Goal: Task Accomplishment & Management: Manage account settings

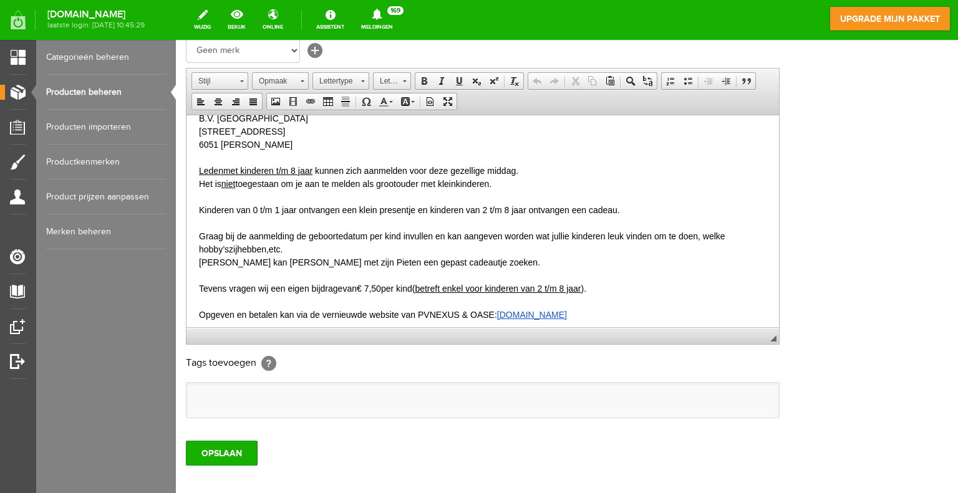
scroll to position [436, 0]
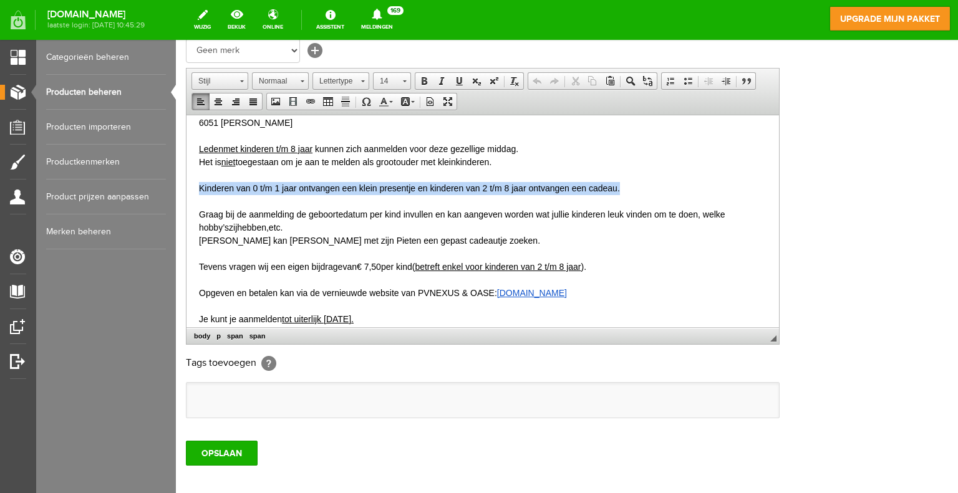
drag, startPoint x: 694, startPoint y: 209, endPoint x: 200, endPoint y: 214, distance: 493.8
click at [200, 195] on p "Kinderen van 0 t/m 1 jaar ontvangen een klein presentje en kinderen van 2 t/m 8…" at bounding box center [482, 187] width 567 height 13
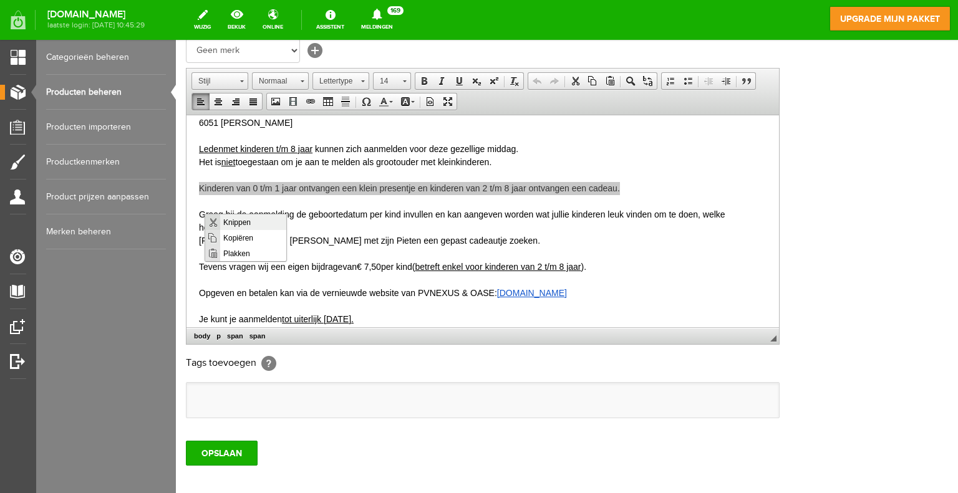
scroll to position [0, 0]
click at [239, 249] on span "Plakken" at bounding box center [252, 253] width 66 height 16
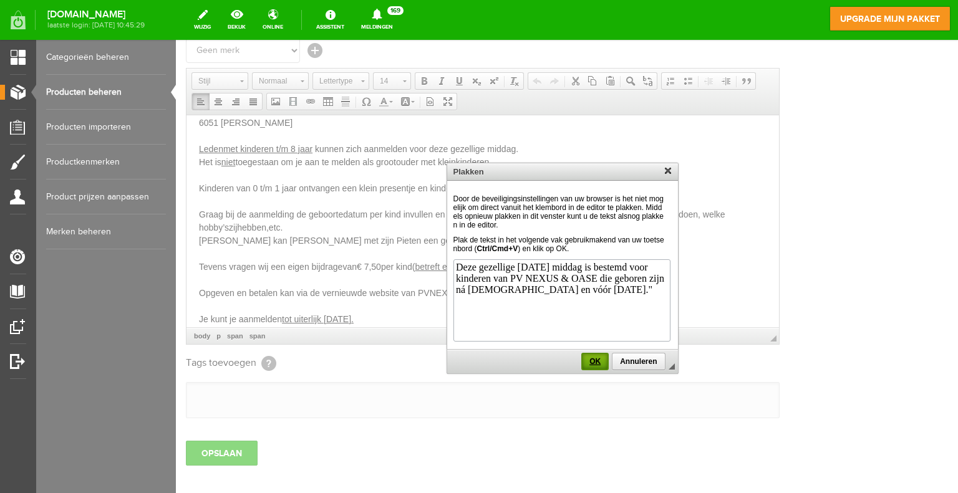
click at [597, 357] on span "OK" at bounding box center [594, 361] width 25 height 9
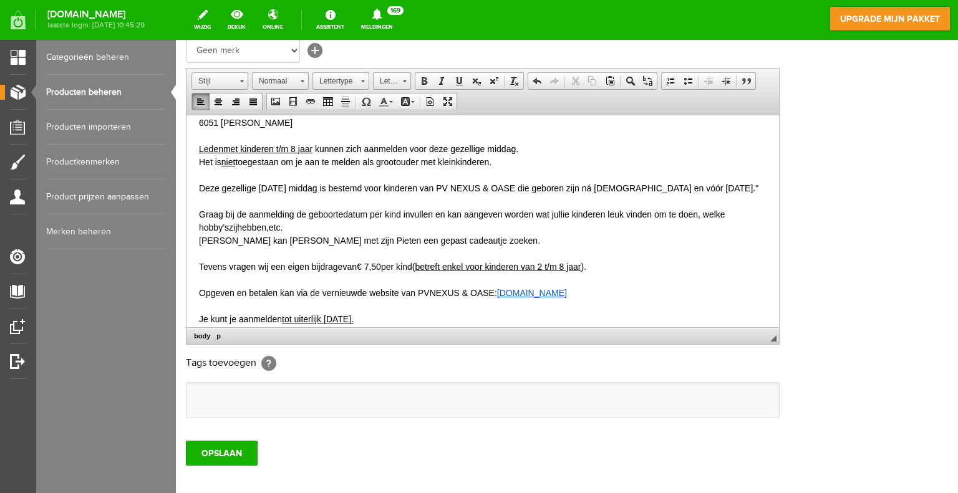
drag, startPoint x: 233, startPoint y: 224, endPoint x: 191, endPoint y: 212, distance: 43.0
click at [191, 212] on html "Beste leden, Zoals ieder jaar, komt ook dit jaar de Sint weer naar d e PV NEXUS…" at bounding box center [482, 53] width 592 height 751
click at [404, 82] on span at bounding box center [404, 80] width 3 height 12
click at [388, 181] on link "12" at bounding box center [409, 190] width 71 height 18
click at [405, 80] on link "12" at bounding box center [392, 80] width 38 height 17
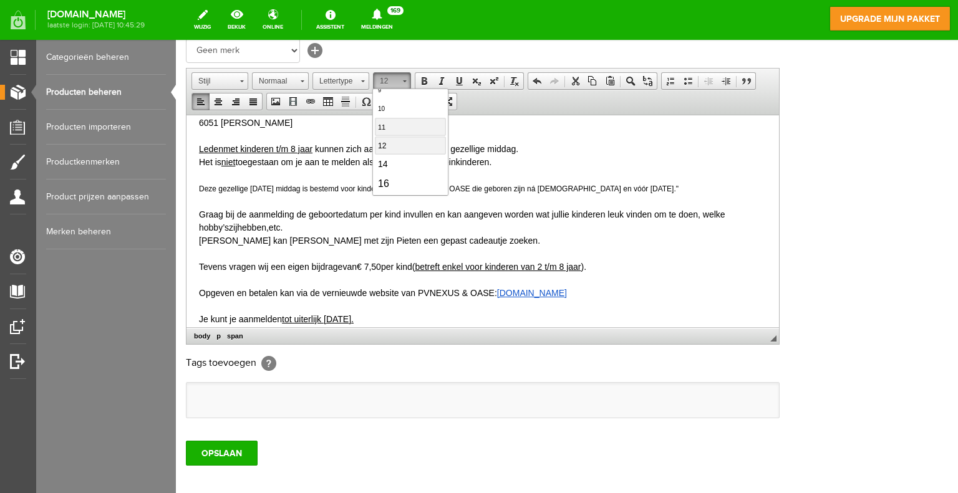
scroll to position [65, 0]
click at [386, 139] on span "14" at bounding box center [382, 144] width 10 height 10
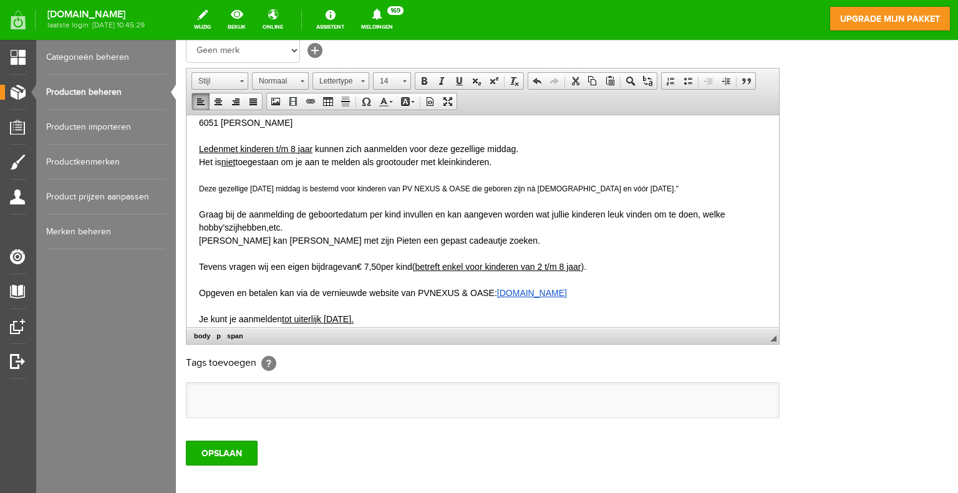
scroll to position [0, 0]
click at [362, 195] on p "Deze gezellige [DATE] middag is bestemd voor kinderen van PV NEXUS & OASE die g…" at bounding box center [482, 187] width 567 height 13
drag, startPoint x: 226, startPoint y: 224, endPoint x: 195, endPoint y: 216, distance: 32.4
click at [195, 216] on html "Beste leden, Zoals ieder jaar, komt ook dit jaar de Sint weer naar d e PV NEXUS…" at bounding box center [482, 53] width 592 height 751
click at [392, 99] on link "Tekstkleur" at bounding box center [386, 102] width 22 height 16
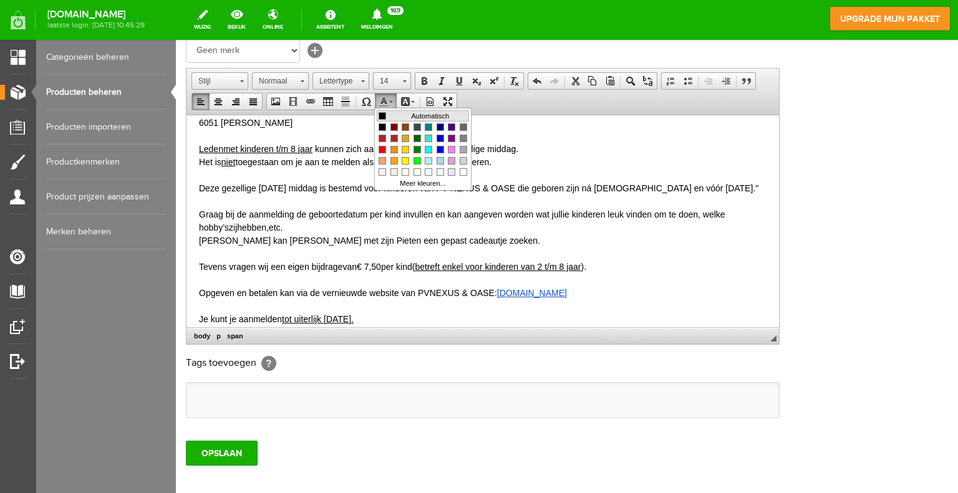
drag, startPoint x: 385, startPoint y: 113, endPoint x: 572, endPoint y: 118, distance: 187.7
click at [385, 113] on span "Kleuren" at bounding box center [381, 115] width 7 height 7
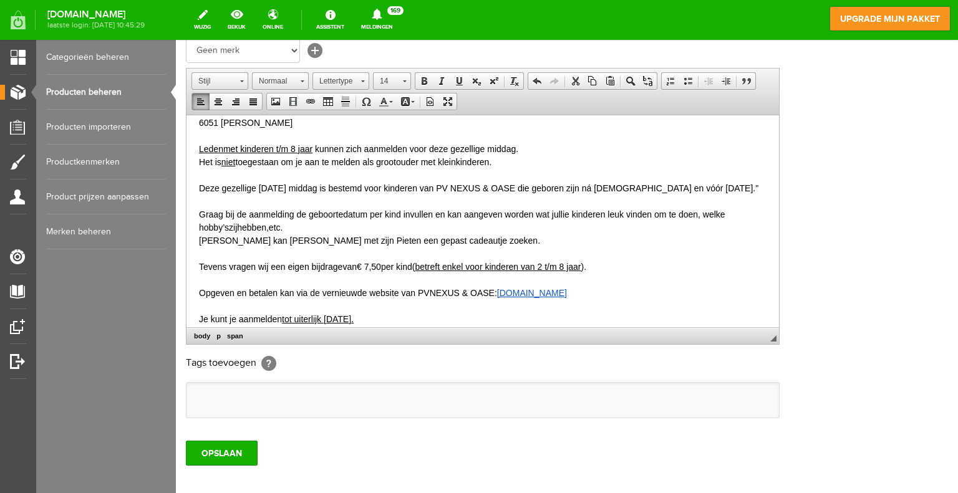
click at [374, 195] on p "Deze gezellige [DATE] middag is bestemd voor kinderen van PV NEXUS & OASE die g…" at bounding box center [482, 187] width 567 height 13
click at [234, 451] on input "OPSLAAN" at bounding box center [222, 453] width 72 height 25
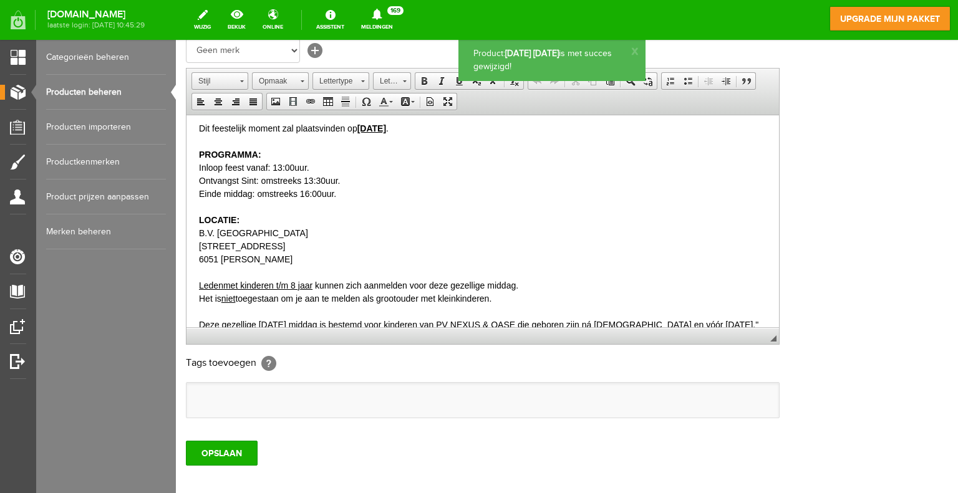
scroll to position [436, 0]
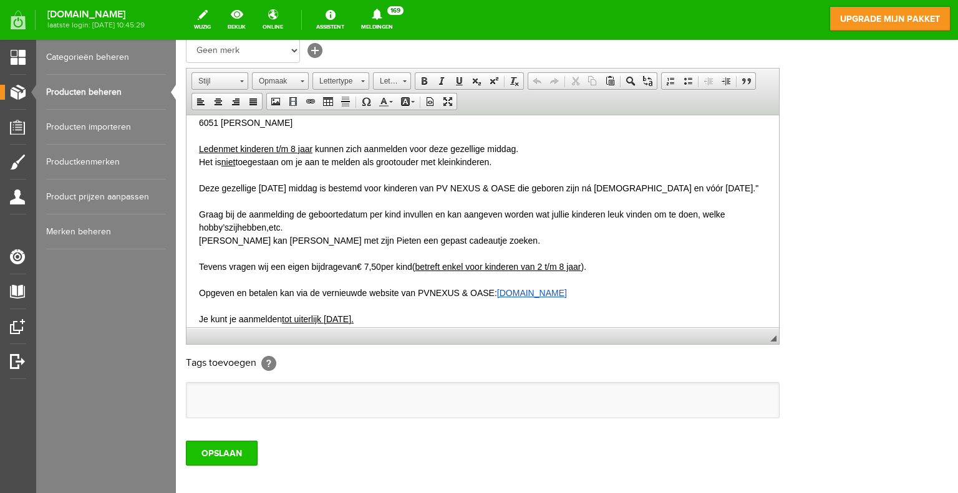
click at [223, 455] on input "OPSLAAN" at bounding box center [222, 453] width 72 height 25
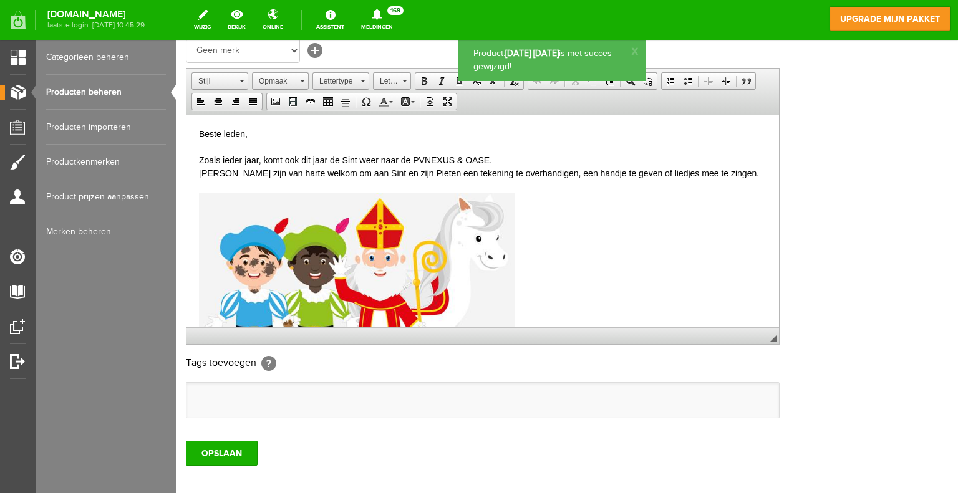
scroll to position [0, 0]
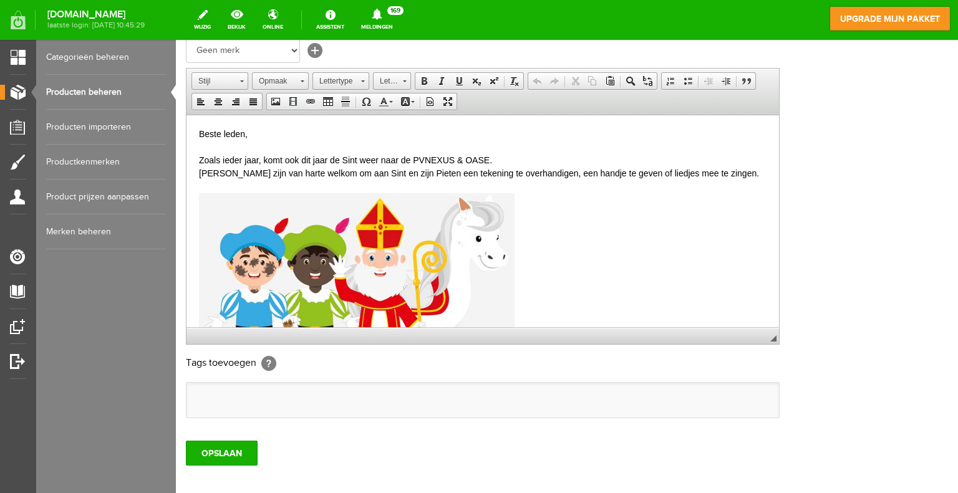
click at [828, 443] on div "OPSLAAN" at bounding box center [567, 448] width 762 height 35
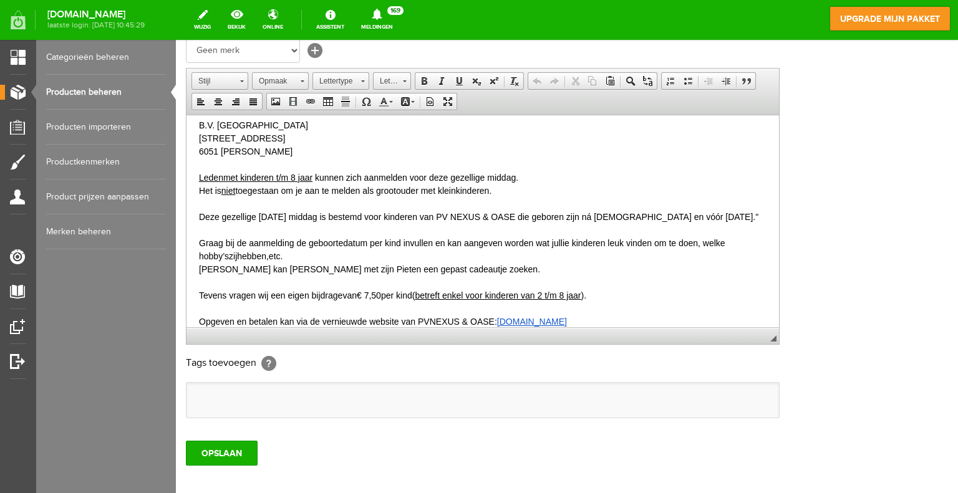
scroll to position [436, 0]
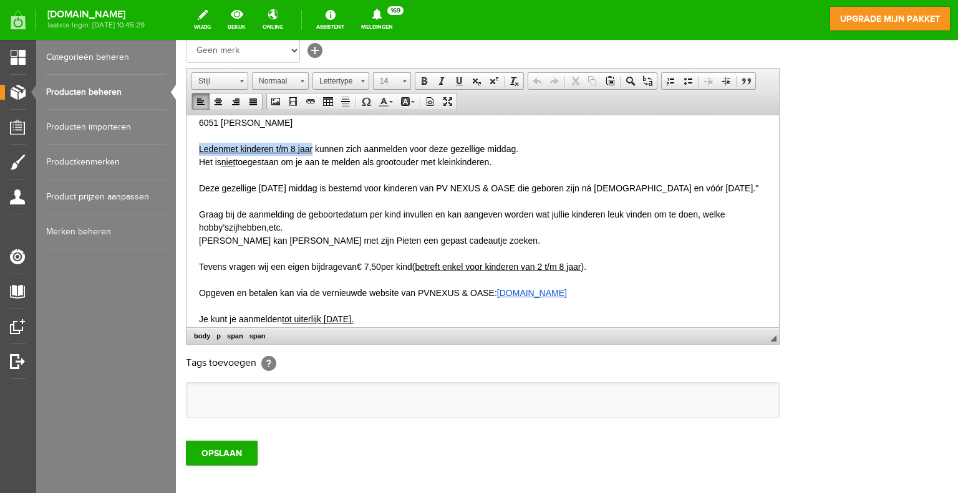
drag, startPoint x: 334, startPoint y: 171, endPoint x: 200, endPoint y: 170, distance: 134.1
click at [200, 153] on span "Leden met kinderen t/m 8 jaar kunnen zich aanmelden voor deze gezellige middag." at bounding box center [358, 148] width 319 height 10
click at [240, 205] on span "Plakken" at bounding box center [261, 207] width 66 height 16
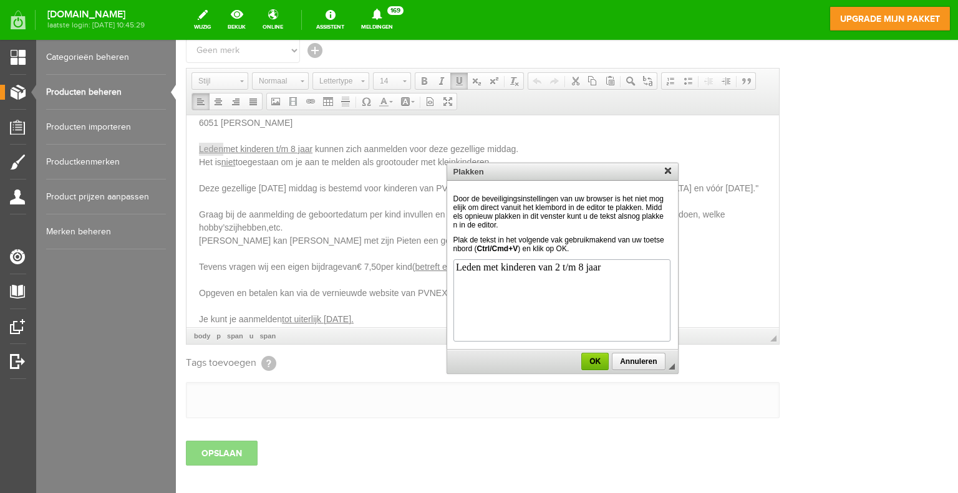
scroll to position [0, 0]
click at [599, 360] on span "OK" at bounding box center [594, 361] width 25 height 9
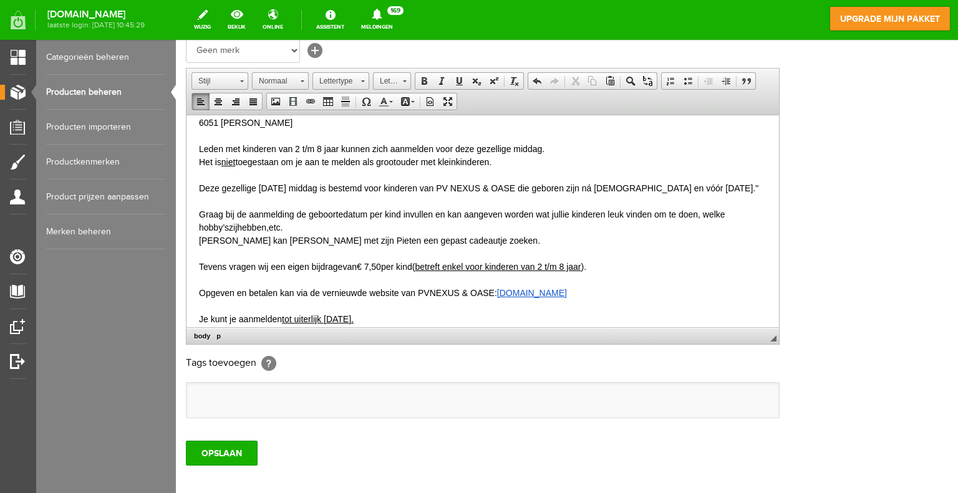
drag, startPoint x: 338, startPoint y: 170, endPoint x: 203, endPoint y: 171, distance: 135.3
click at [203, 155] on p "Leden met kinderen van 2 t/m 8 jaar ​ kunnen zich aanmelden voor deze gezellige…" at bounding box center [482, 148] width 567 height 13
click at [334, 155] on p "Leden met kinderen van 2 t/m 8 jaar ​ kunnen zich aanmelden voor deze gezellige…" at bounding box center [482, 148] width 567 height 13
drag, startPoint x: 340, startPoint y: 170, endPoint x: 200, endPoint y: 171, distance: 139.7
click at [200, 155] on p "Leden met kinderen van 2 t/m 8 jaar ​ kunnen zich aanmelden voor deze gezellige…" at bounding box center [482, 148] width 567 height 13
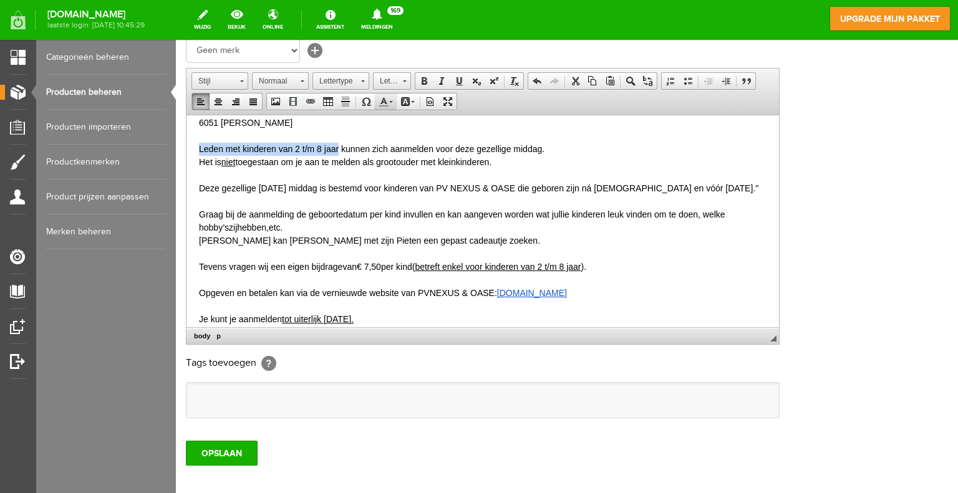
click at [388, 99] on link "Tekstkleur" at bounding box center [386, 102] width 22 height 16
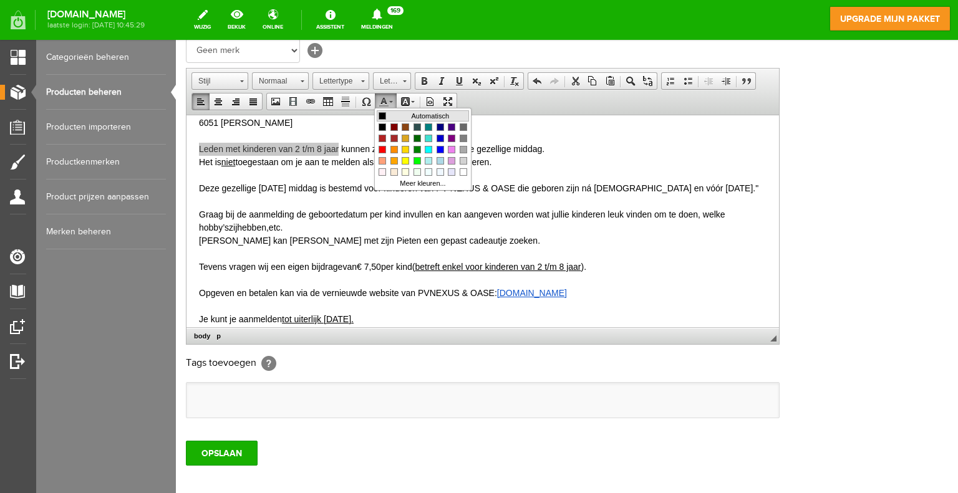
click at [384, 113] on span "Kleuren" at bounding box center [381, 115] width 7 height 7
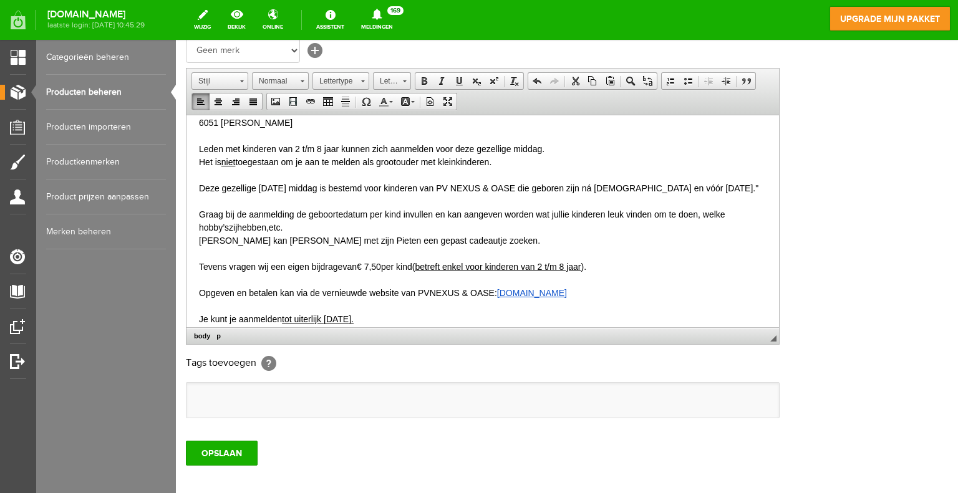
click at [447, 129] on p "6051 [PERSON_NAME]" at bounding box center [482, 122] width 567 height 13
click at [245, 443] on input "OPSLAAN" at bounding box center [222, 453] width 72 height 25
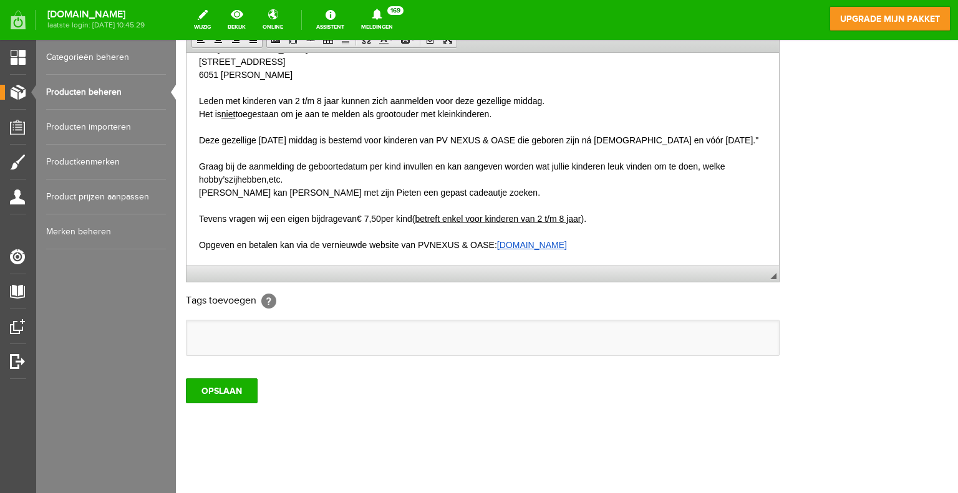
scroll to position [395, 0]
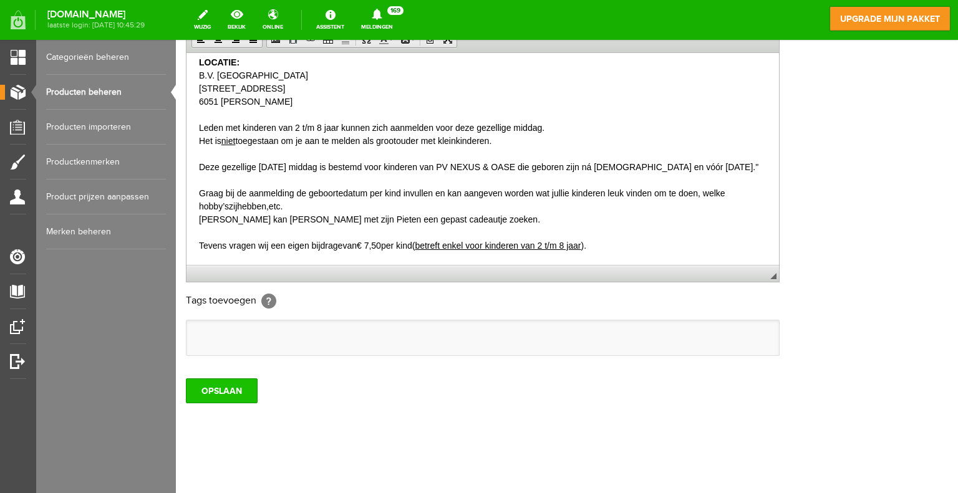
click at [218, 392] on input "OPSLAAN" at bounding box center [222, 390] width 72 height 25
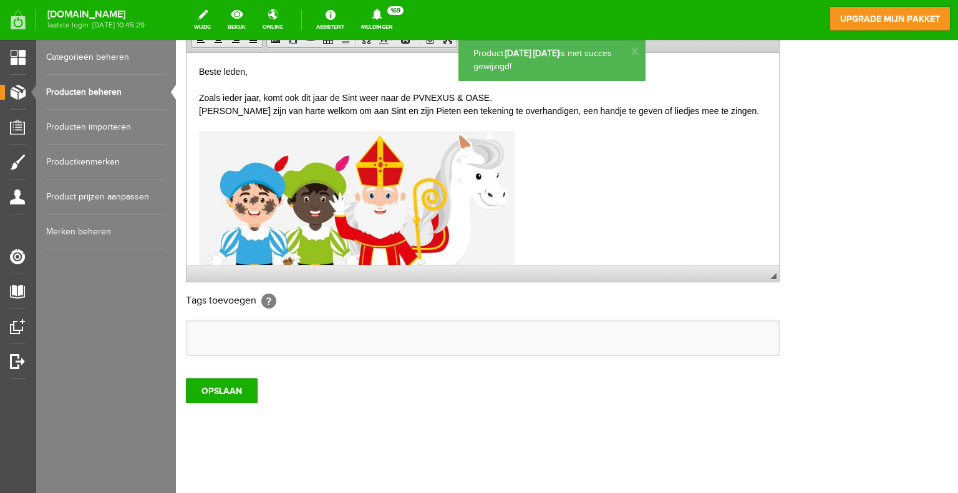
scroll to position [0, 0]
